Goal: Transaction & Acquisition: Book appointment/travel/reservation

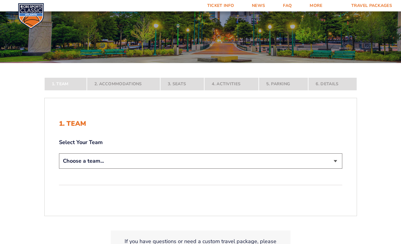
scroll to position [90, 0]
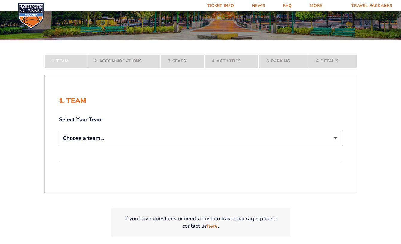
click at [195, 130] on select "Choose a team... [US_STATE] Wildcats [US_STATE] State Buckeyes [US_STATE] Tar H…" at bounding box center [201, 137] width 284 height 15
select select "12956"
click at [76, 146] on select "Choose a team... [US_STATE] Wildcats [US_STATE] State Buckeyes [US_STATE] Tar H…" at bounding box center [201, 137] width 284 height 15
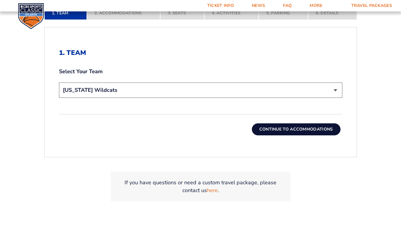
click at [272, 123] on button "Continue To Accommodations" at bounding box center [296, 129] width 89 height 12
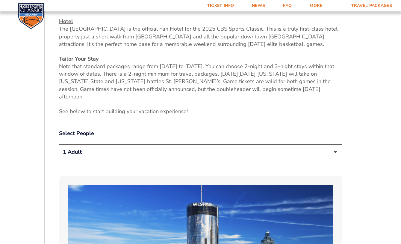
scroll to position [258, 0]
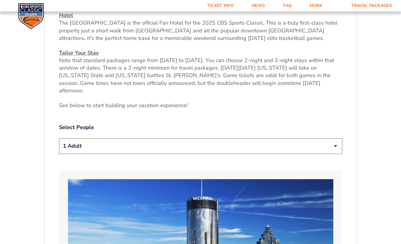
click at [182, 138] on select "1 Adult 2 Adults 3 Adults 4 Adults 2 Adults + 1 Child 2 Adults + 2 Children 2 A…" at bounding box center [201, 145] width 284 height 15
select select "2 Adults"
click at [76, 138] on select "1 Adult 2 Adults 3 Adults 4 Adults 2 Adults + 1 Child 2 Adults + 2 Children 2 A…" at bounding box center [201, 145] width 284 height 15
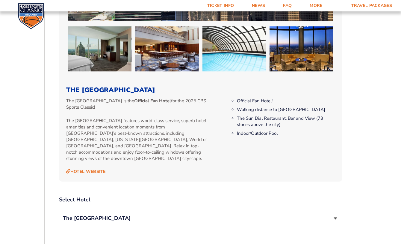
scroll to position [588, 0]
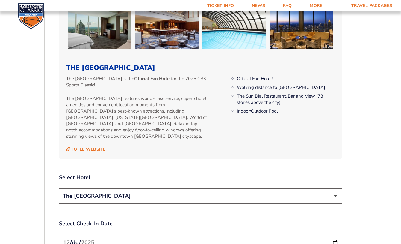
click at [160, 188] on select "The [GEOGRAPHIC_DATA]" at bounding box center [201, 195] width 284 height 15
click at [162, 188] on select "The [GEOGRAPHIC_DATA]" at bounding box center [201, 195] width 284 height 15
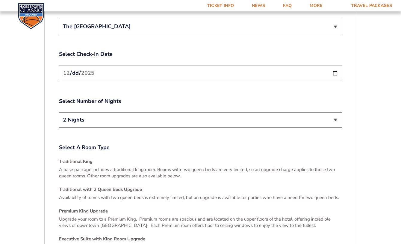
scroll to position [768, 0]
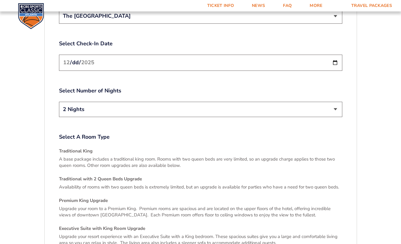
select select "Traditional with 2 Queen Beds Upgrade"
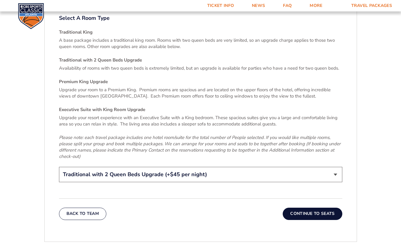
scroll to position [888, 0]
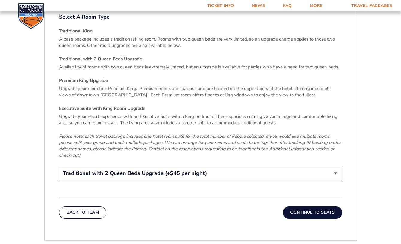
click at [294, 206] on button "Continue To Seats" at bounding box center [312, 212] width 59 height 12
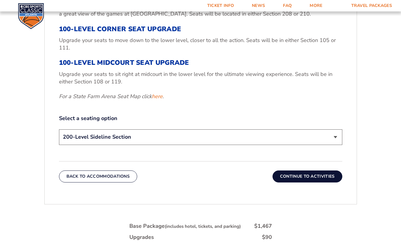
scroll to position [258, 0]
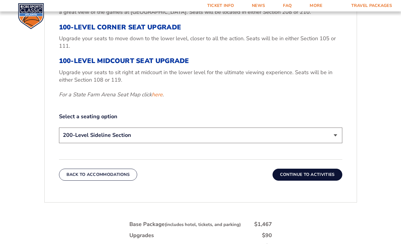
click at [205, 127] on select "200-Level Sideline Section 100-Level Corner Seat Upgrade (+$120 per person) 100…" at bounding box center [201, 134] width 284 height 15
click at [76, 127] on select "200-Level Sideline Section 100-Level Corner Seat Upgrade (+$120 per person) 100…" at bounding box center [201, 134] width 284 height 15
click at [341, 188] on div "1. Team 2. Accommodations 3. Seats 4. Activities 5. Parking 6. Details 1. Team …" at bounding box center [201, 129] width 342 height 431
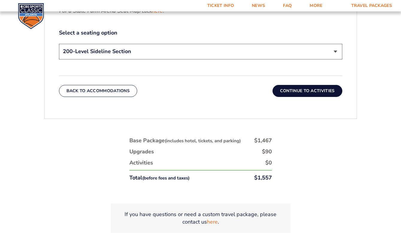
scroll to position [348, 0]
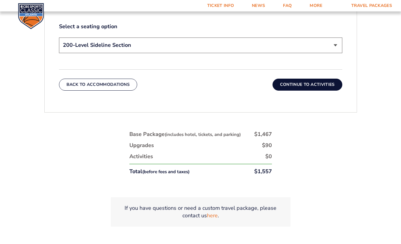
click at [294, 79] on button "Continue To Activities" at bounding box center [308, 85] width 70 height 12
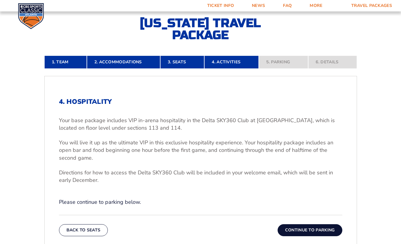
scroll to position [108, 0]
